Goal: Task Accomplishment & Management: Use online tool/utility

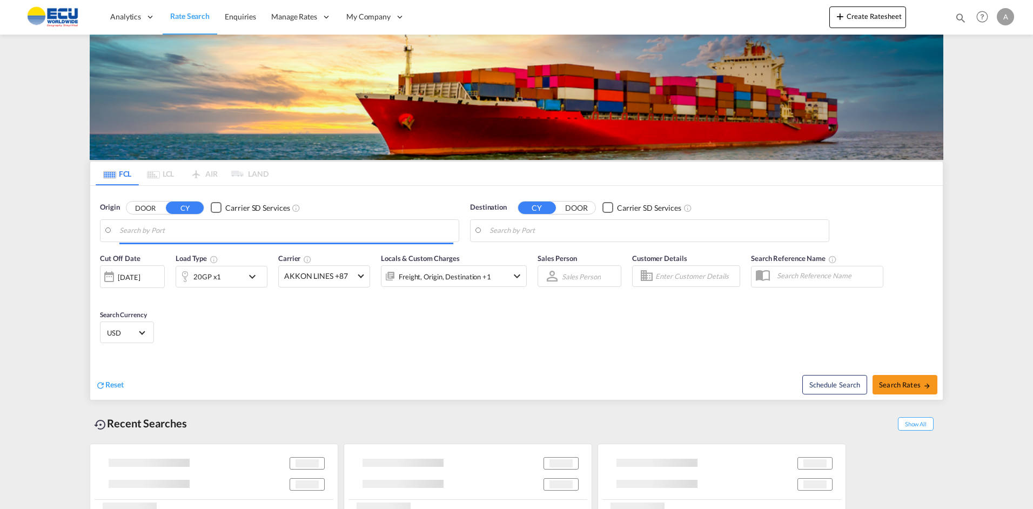
type input "[GEOGRAPHIC_DATA] ([GEOGRAPHIC_DATA]), [GEOGRAPHIC_DATA]"
type input "[GEOGRAPHIC_DATA], CIABJ"
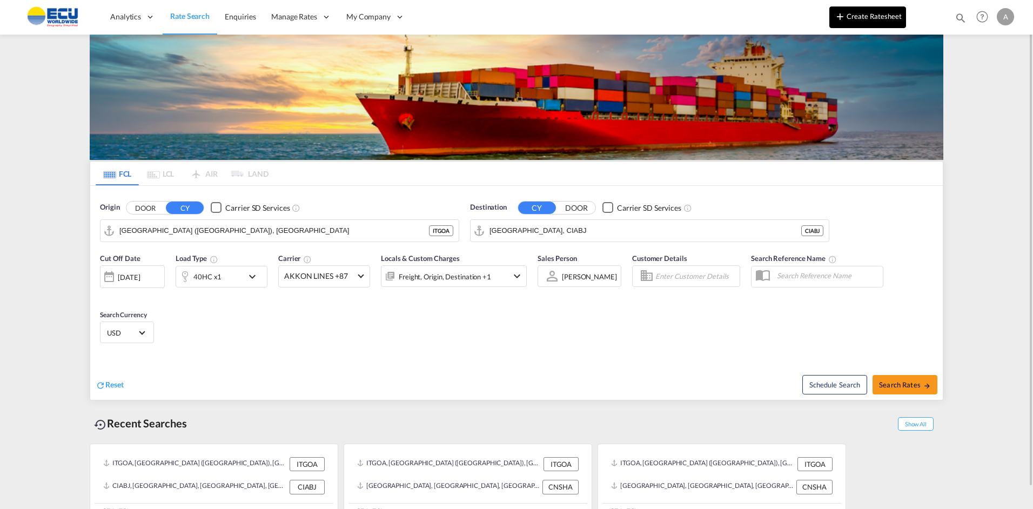
click at [885, 16] on button "Create Ratesheet" at bounding box center [867, 17] width 77 height 22
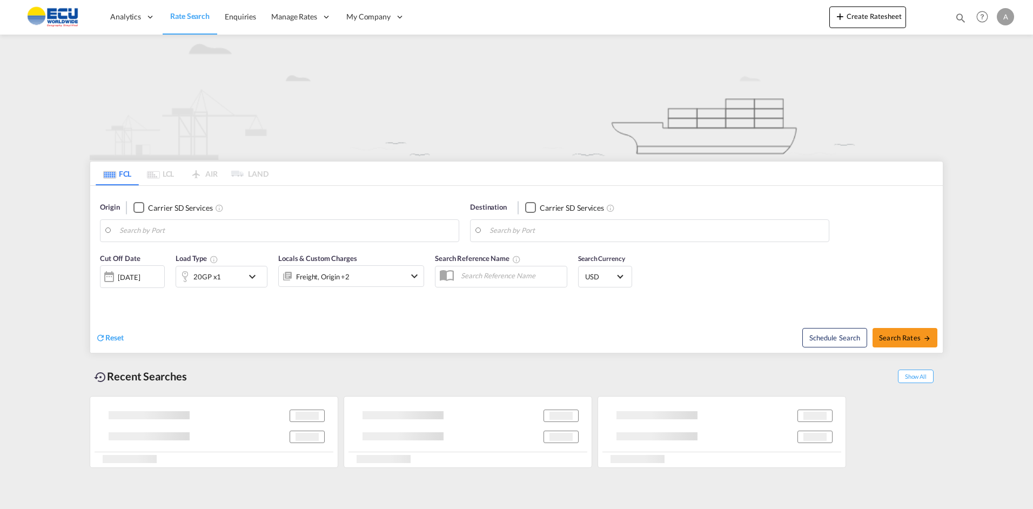
type input "[GEOGRAPHIC_DATA] ([GEOGRAPHIC_DATA]), [GEOGRAPHIC_DATA]"
type input "[GEOGRAPHIC_DATA], CIABJ"
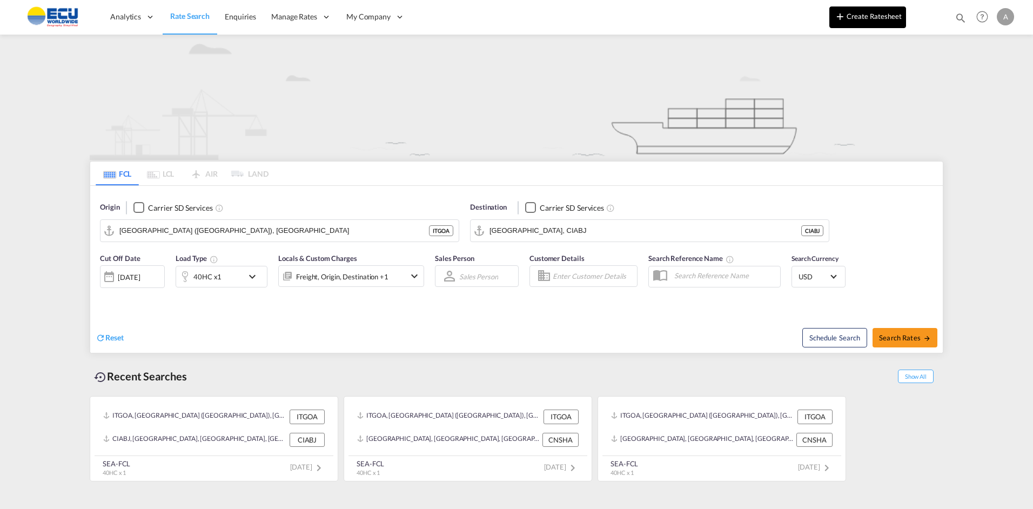
click at [849, 22] on button "Create Ratesheet" at bounding box center [867, 17] width 77 height 22
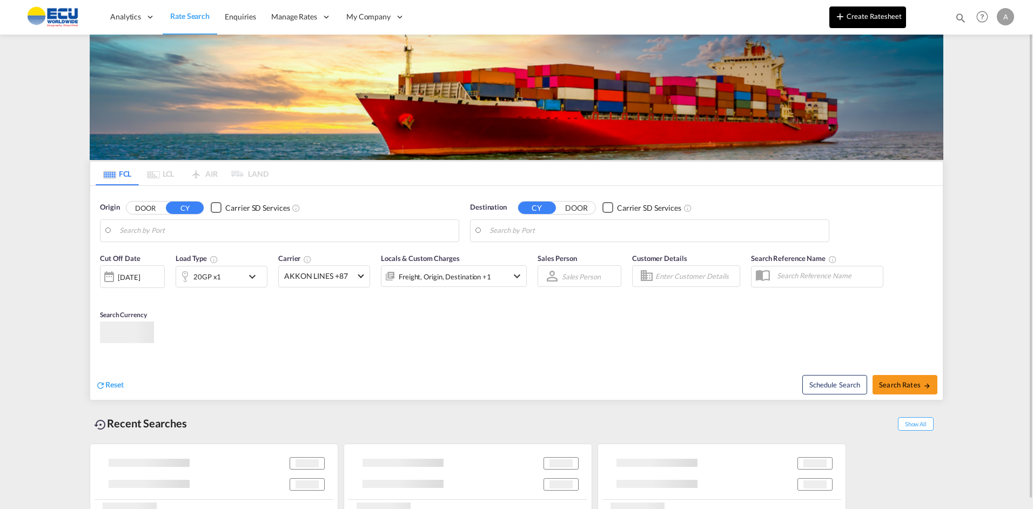
click at [864, 18] on button "Create Ratesheet" at bounding box center [867, 17] width 77 height 22
type input "[GEOGRAPHIC_DATA] ([GEOGRAPHIC_DATA]), [GEOGRAPHIC_DATA]"
type input "[GEOGRAPHIC_DATA], CIABJ"
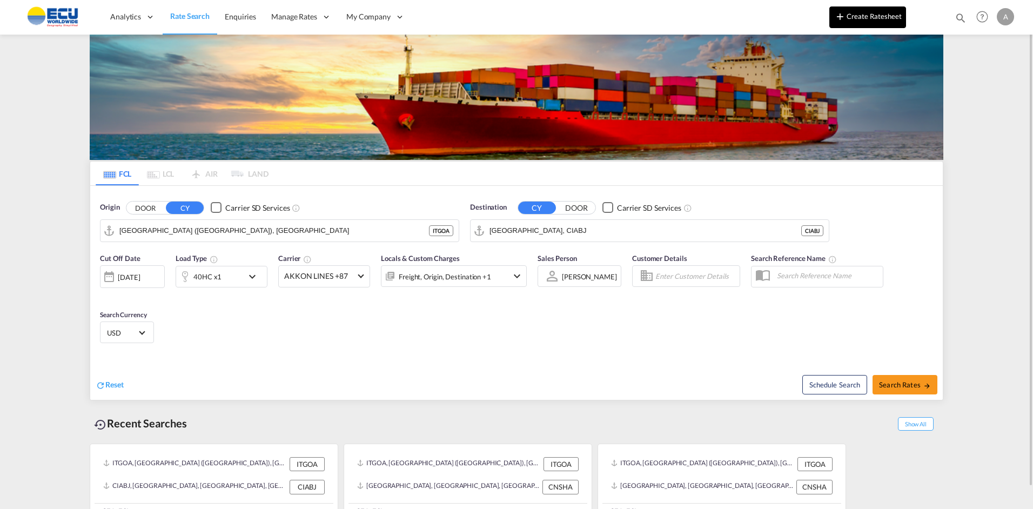
click at [853, 14] on button "Create Ratesheet" at bounding box center [867, 17] width 77 height 22
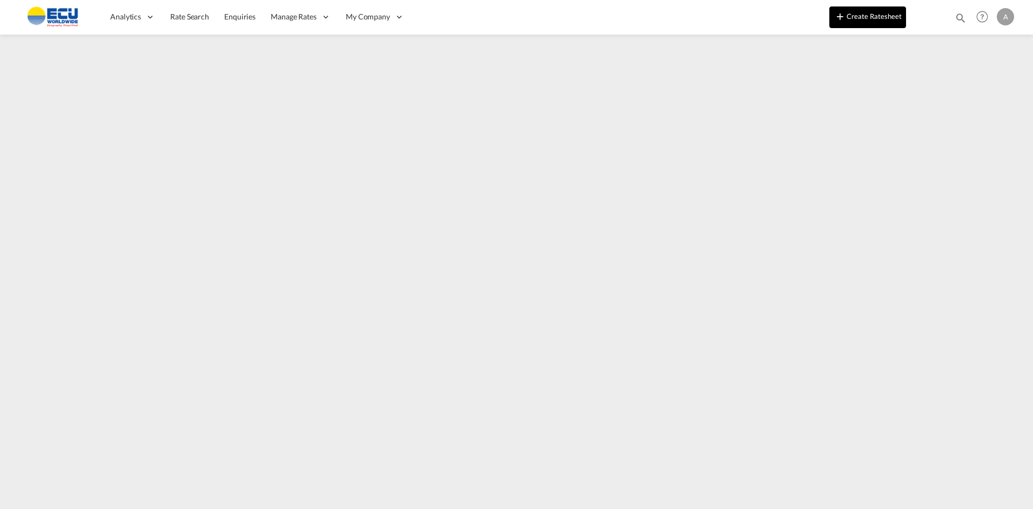
click at [862, 13] on button "Create Ratesheet" at bounding box center [867, 17] width 77 height 22
click at [886, 13] on button "Create Ratesheet" at bounding box center [867, 17] width 77 height 22
